Goal: Information Seeking & Learning: Check status

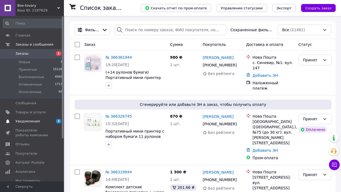
click at [51, 121] on span "3 0" at bounding box center [56, 121] width 15 height 5
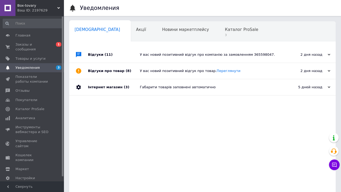
scroll to position [0, 3]
click at [37, 120] on link "Аналитика" at bounding box center [33, 118] width 66 height 9
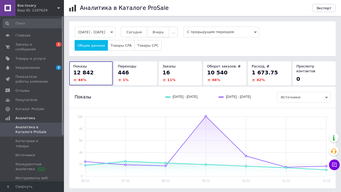
click at [164, 33] on span "Вчера" at bounding box center [158, 32] width 11 height 4
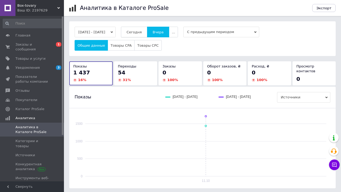
click at [142, 33] on span "Сегодня" at bounding box center [134, 32] width 15 height 4
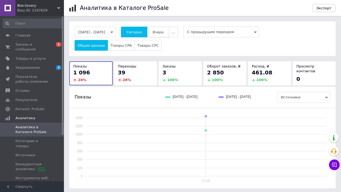
click at [164, 32] on span "Вчера" at bounding box center [158, 32] width 11 height 4
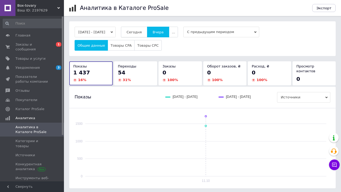
click at [142, 33] on span "Сегодня" at bounding box center [134, 32] width 15 height 4
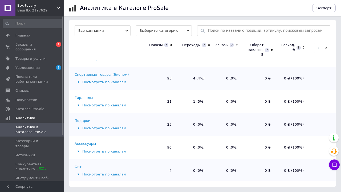
scroll to position [173, 0]
click at [42, 71] on link "Уведомления 3 0" at bounding box center [33, 67] width 66 height 9
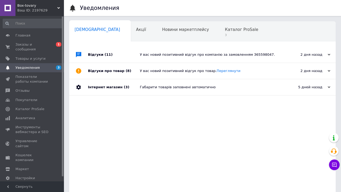
scroll to position [0, 3]
click at [26, 43] on span "Заказы и сообщения" at bounding box center [32, 47] width 34 height 10
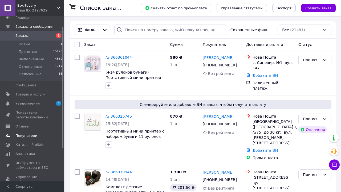
scroll to position [22, 0]
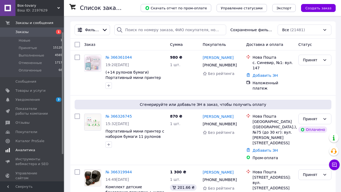
click at [35, 148] on span "Аналитика" at bounding box center [32, 150] width 34 height 5
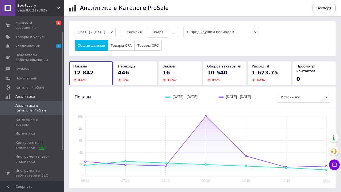
click at [166, 34] on button "Вчера" at bounding box center [158, 32] width 22 height 11
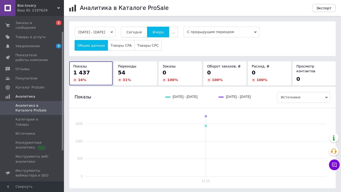
click at [147, 33] on button "Сегодня" at bounding box center [134, 32] width 26 height 11
